Goal: Task Accomplishment & Management: Manage account settings

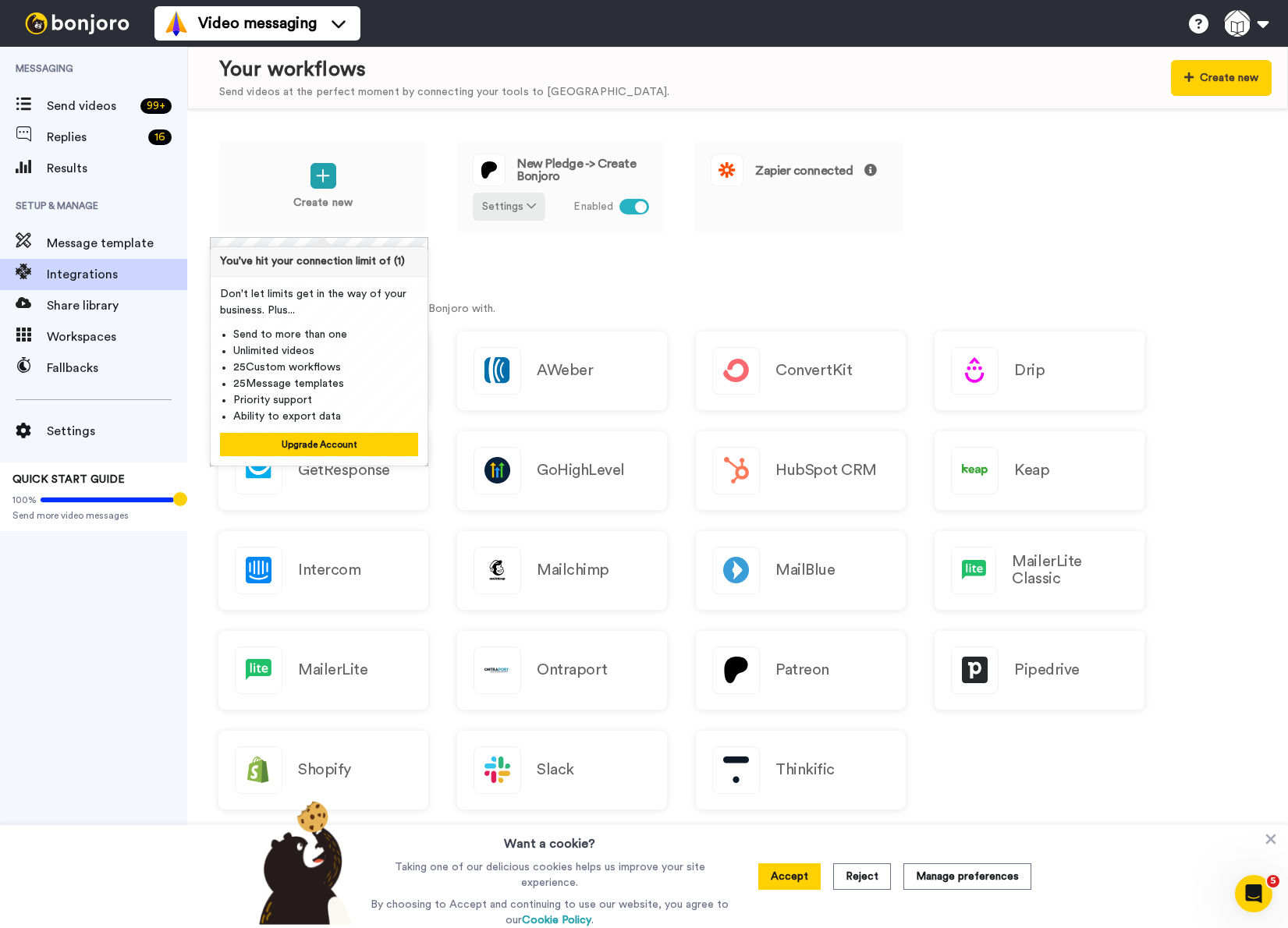
click at [605, 264] on div "Create new New Pledge -> Create Bonjoro Settings Enabled Zapier connected Integ…" at bounding box center [737, 518] width 1100 height 819
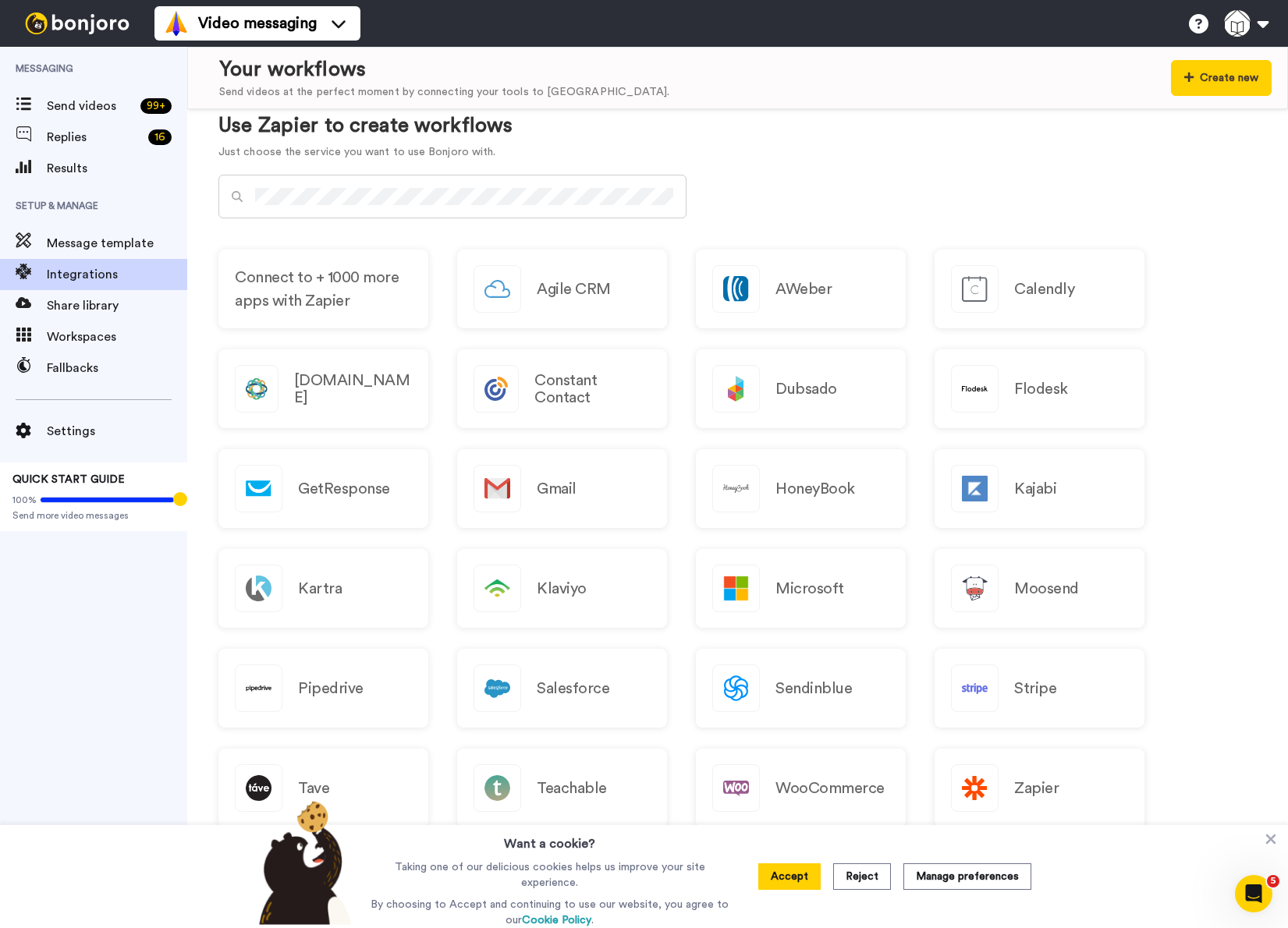
scroll to position [783, 0]
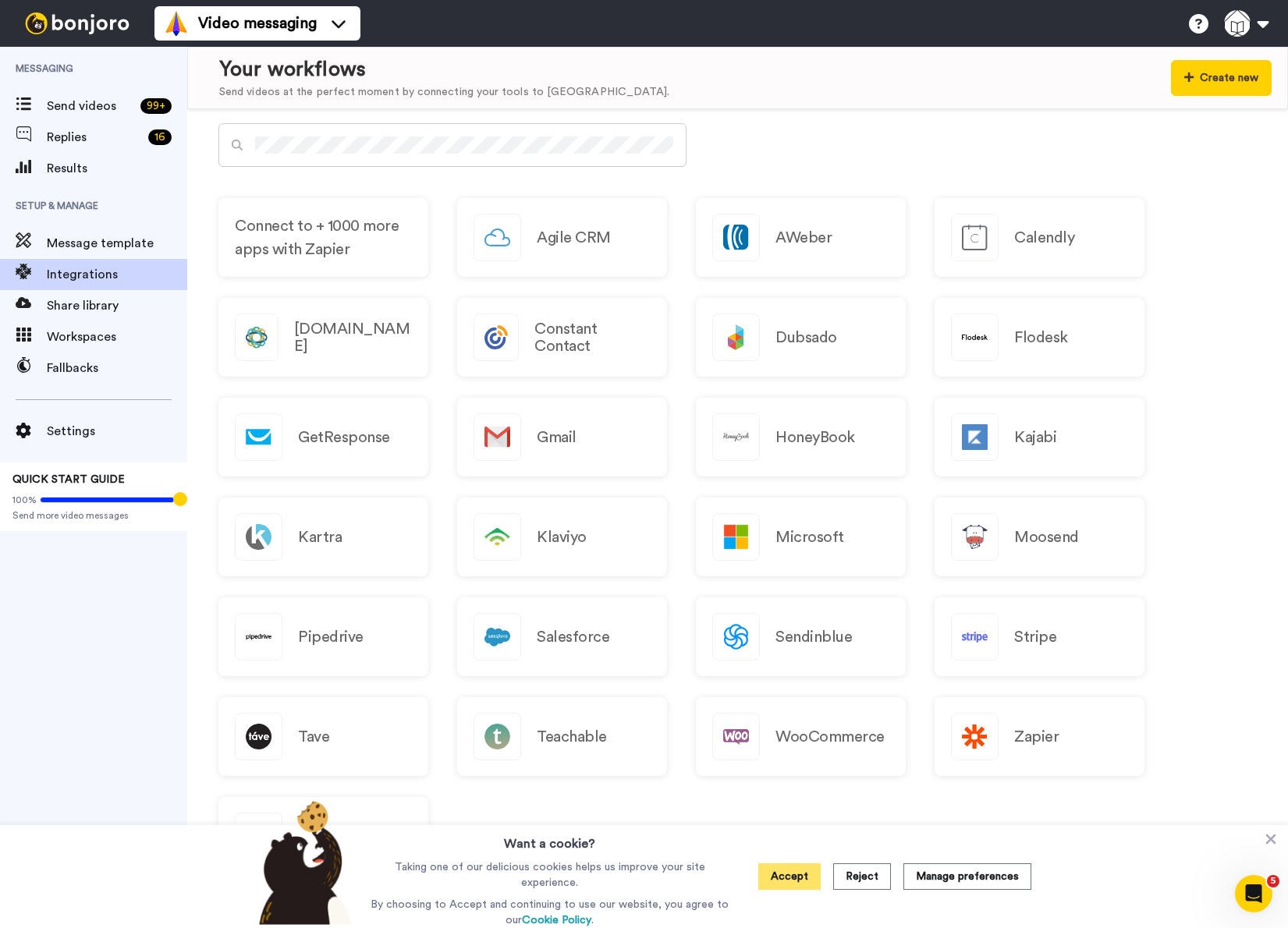
click at [795, 868] on button "Accept" at bounding box center [789, 876] width 62 height 26
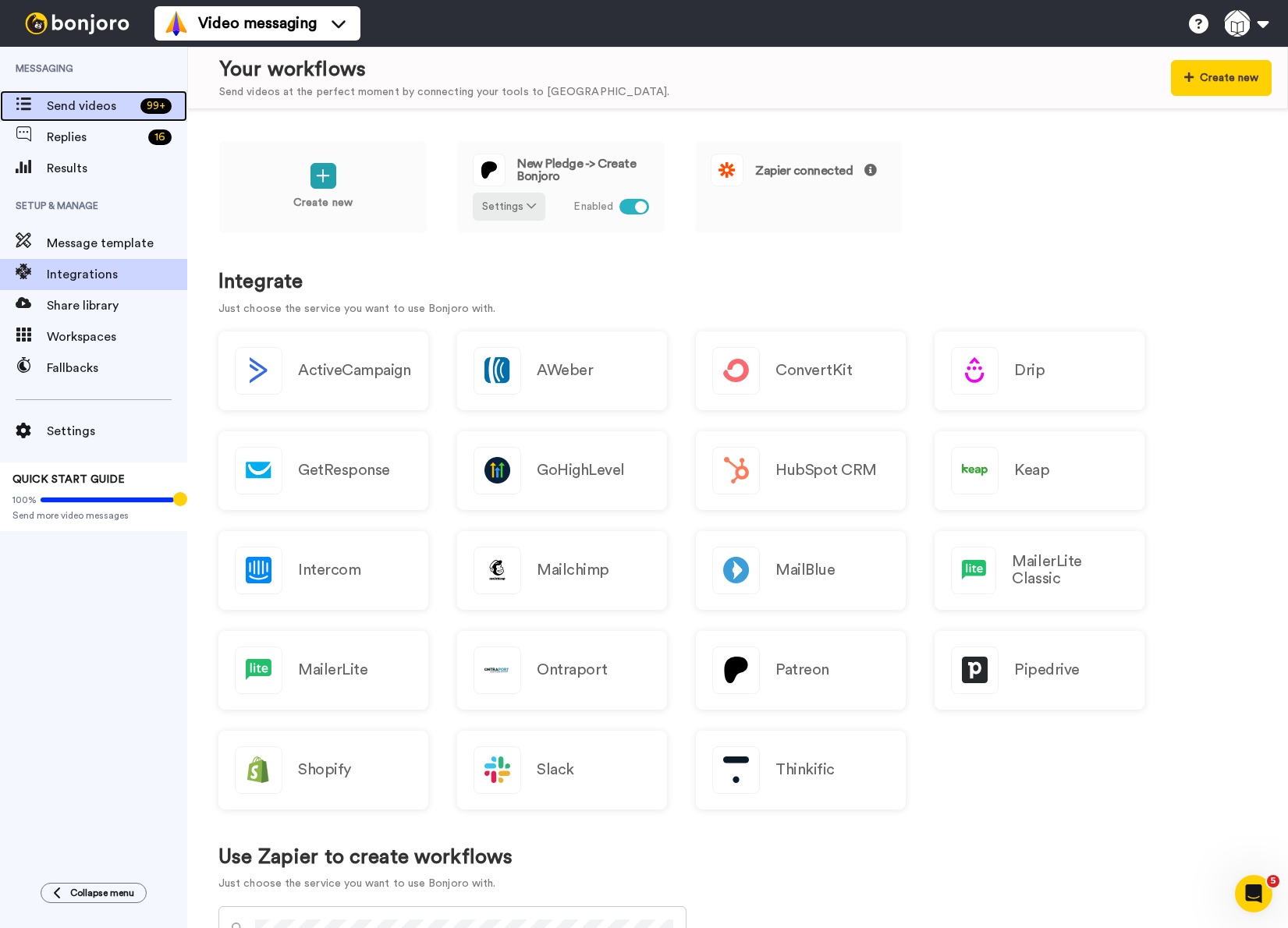
click at [67, 108] on span "Send videos" at bounding box center [90, 106] width 88 height 19
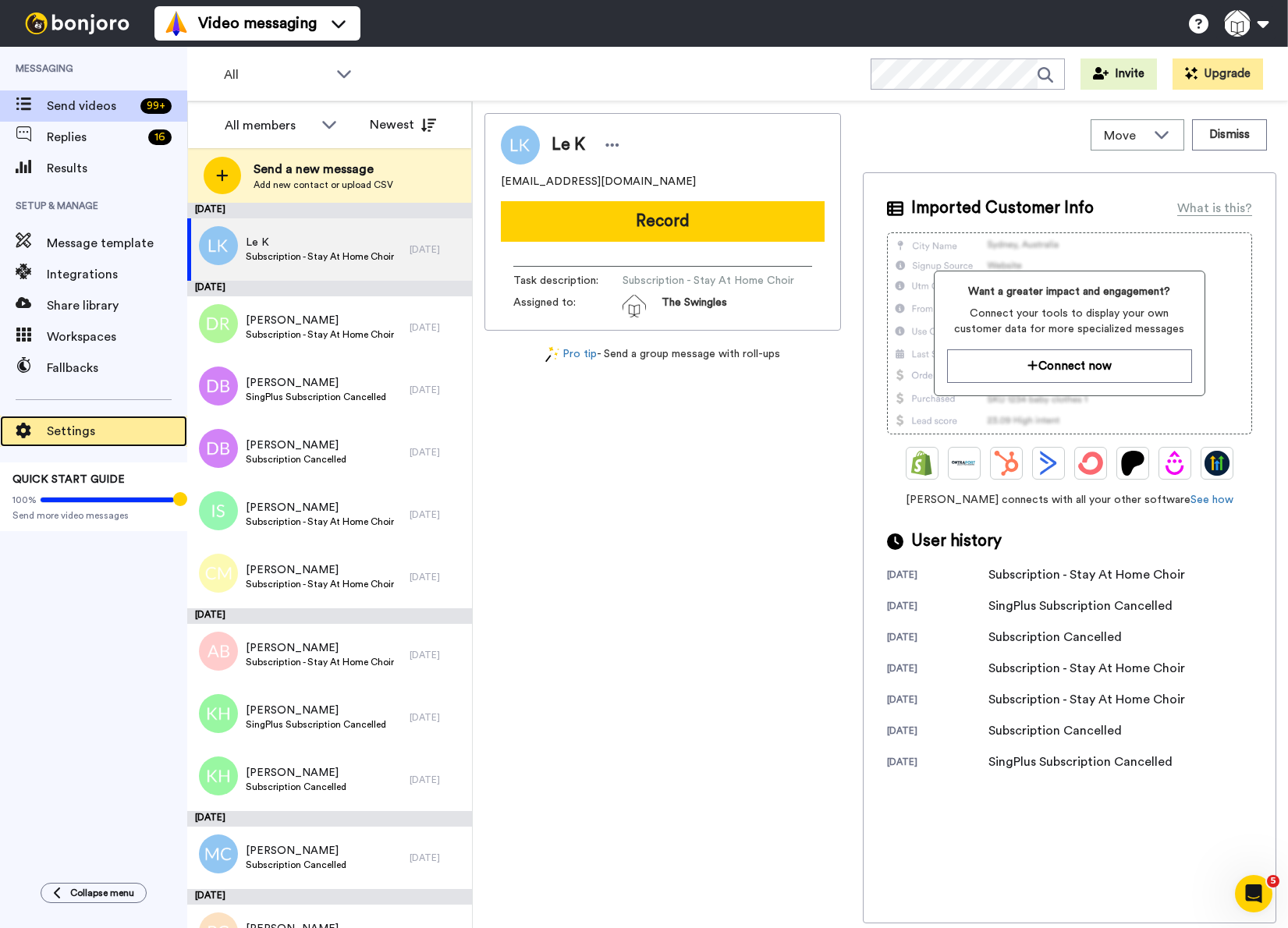
click at [73, 441] on div "Settings" at bounding box center [94, 431] width 188 height 32
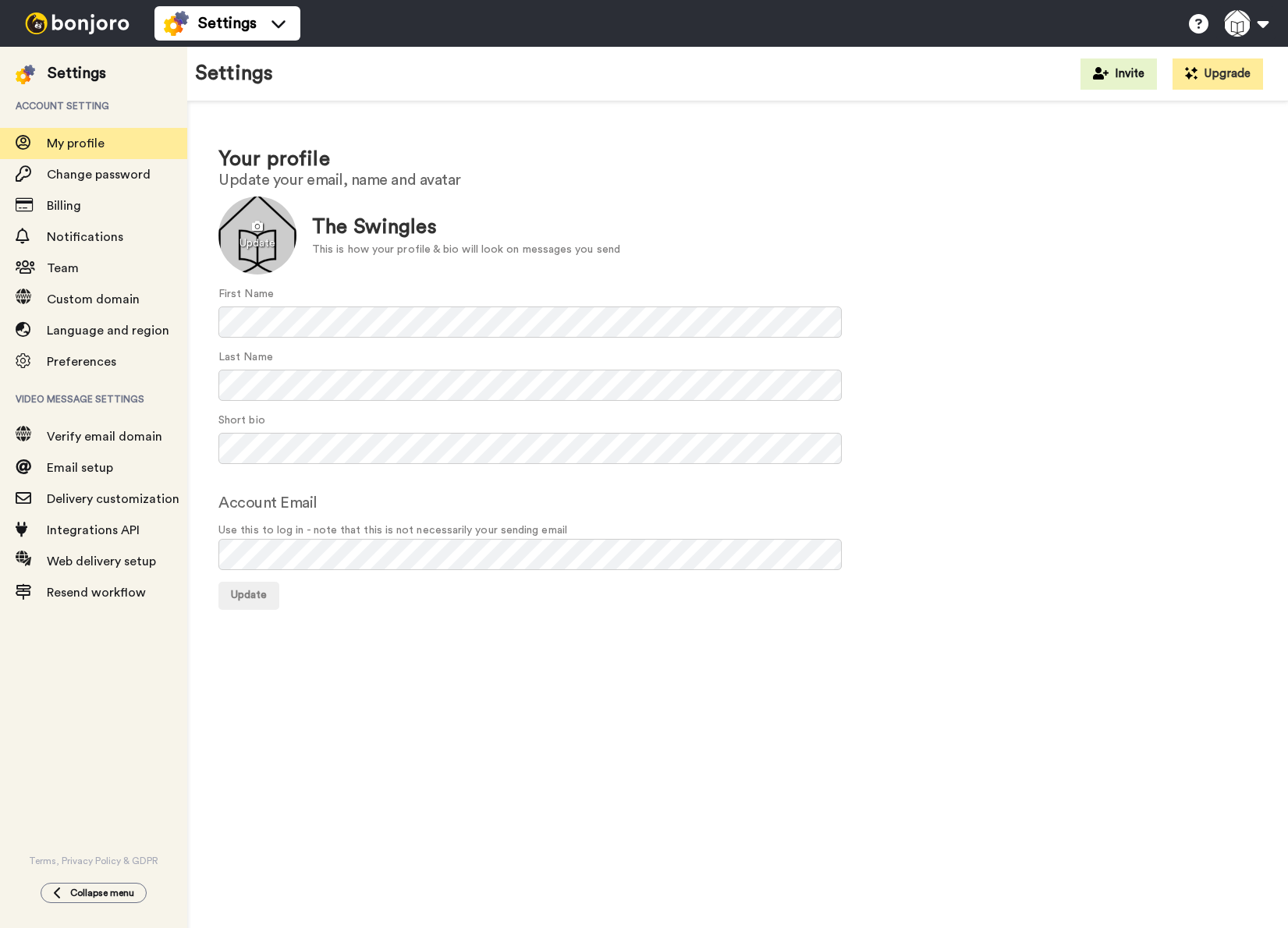
click at [246, 243] on div at bounding box center [257, 236] width 78 height 78
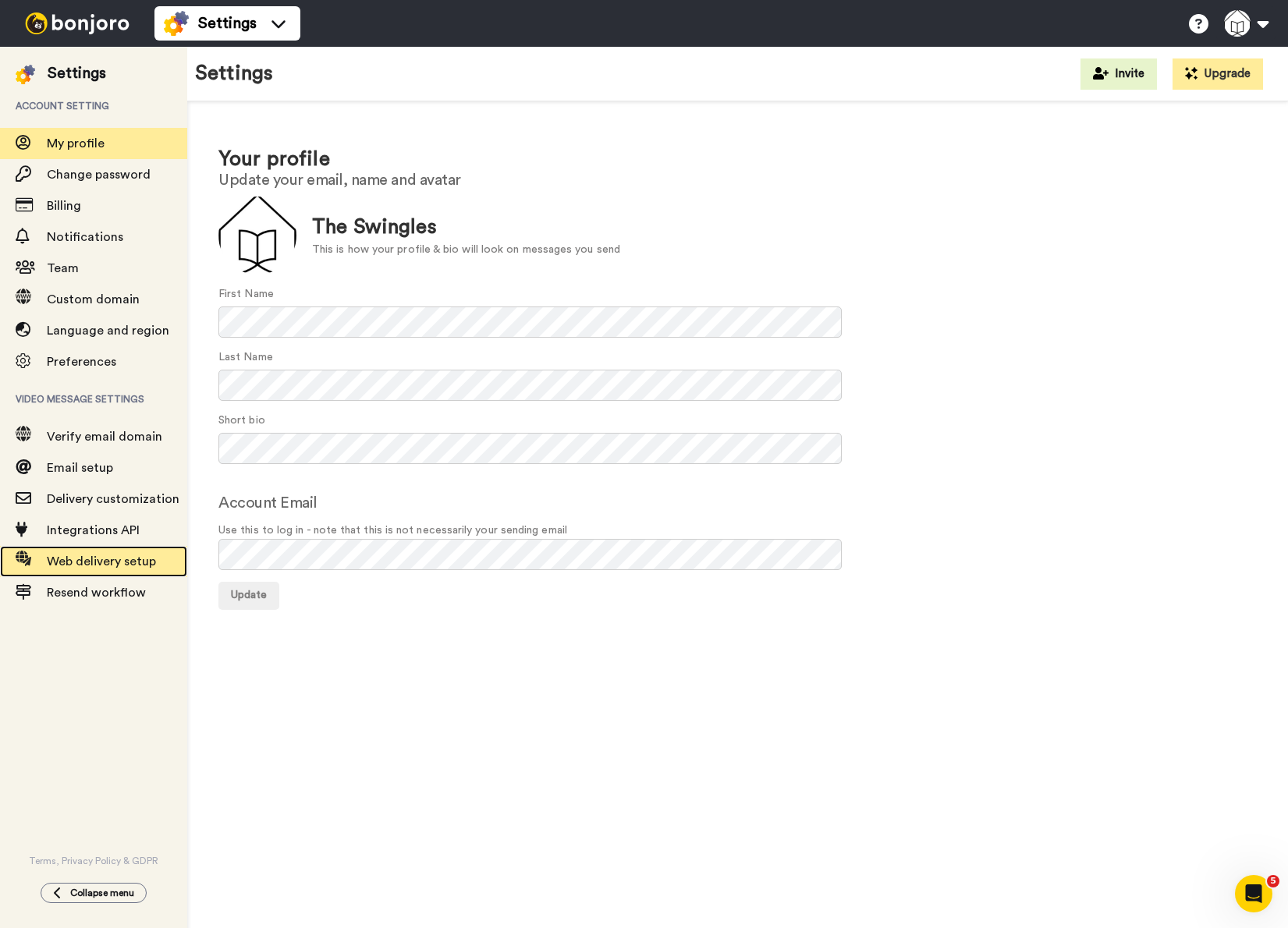
click at [97, 560] on span "Web delivery setup" at bounding box center [101, 562] width 109 height 13
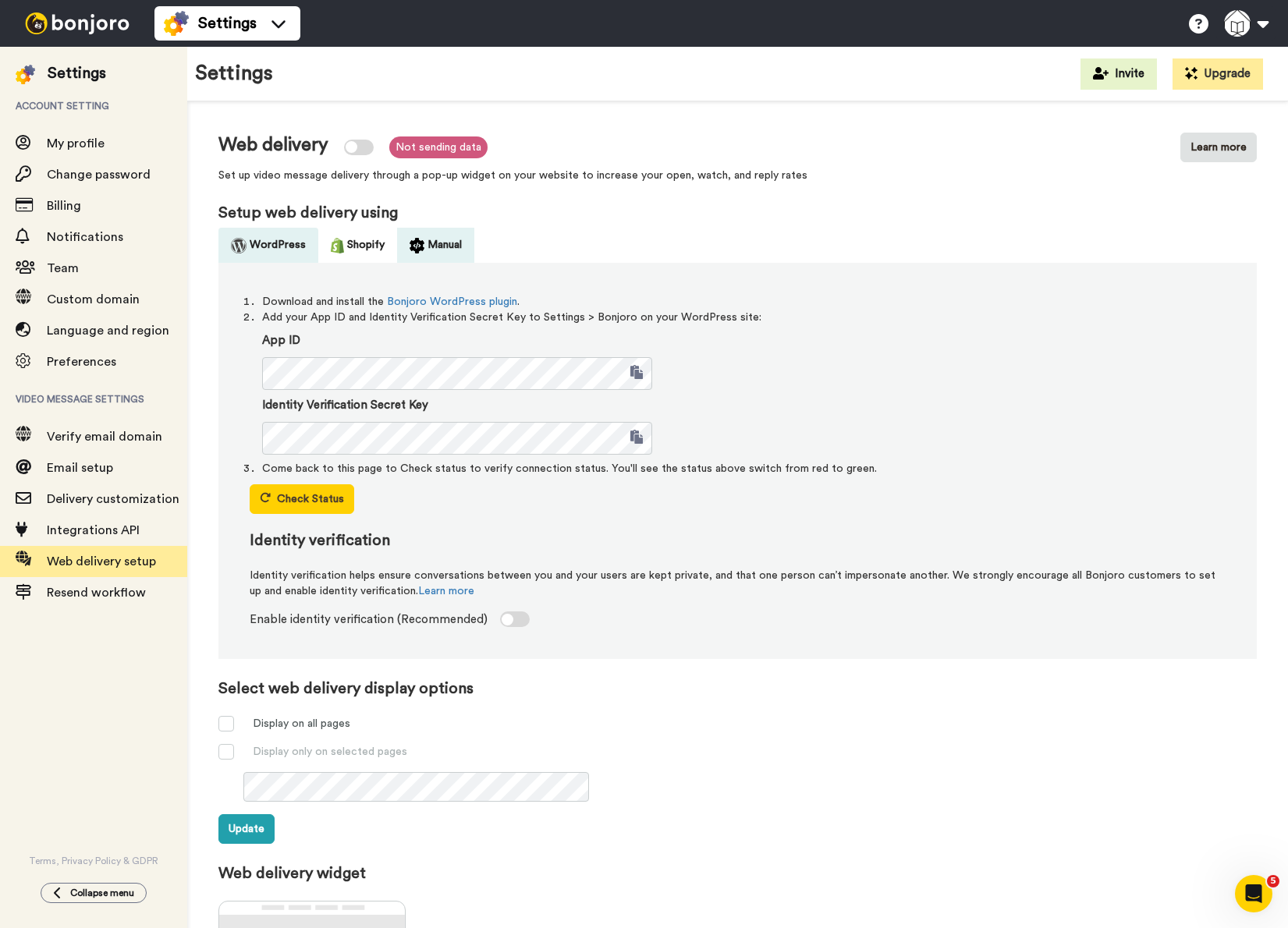
click at [433, 252] on button "Manual" at bounding box center [436, 245] width 78 height 35
